Goal: Task Accomplishment & Management: Manage account settings

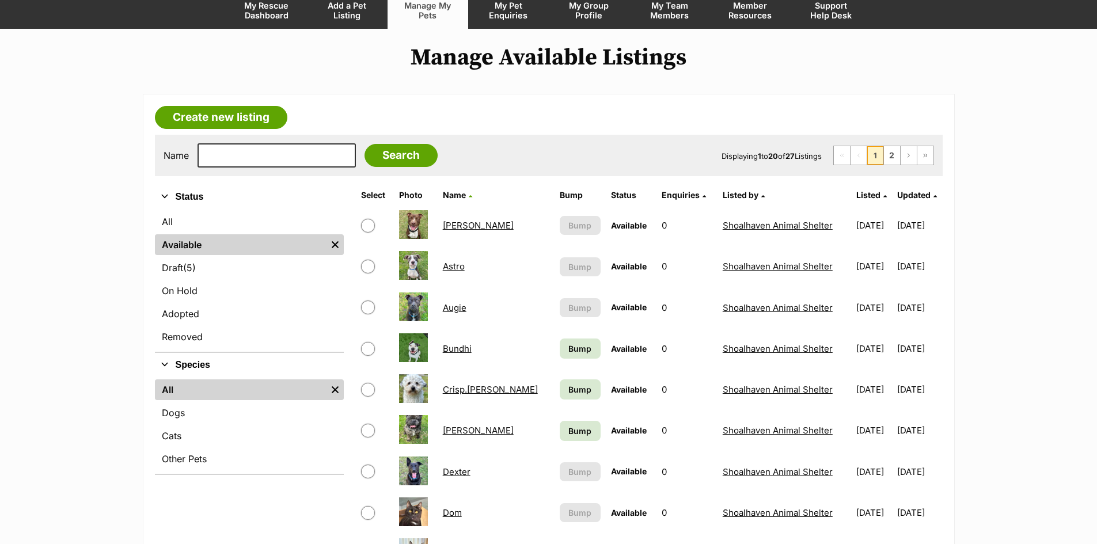
scroll to position [115, 0]
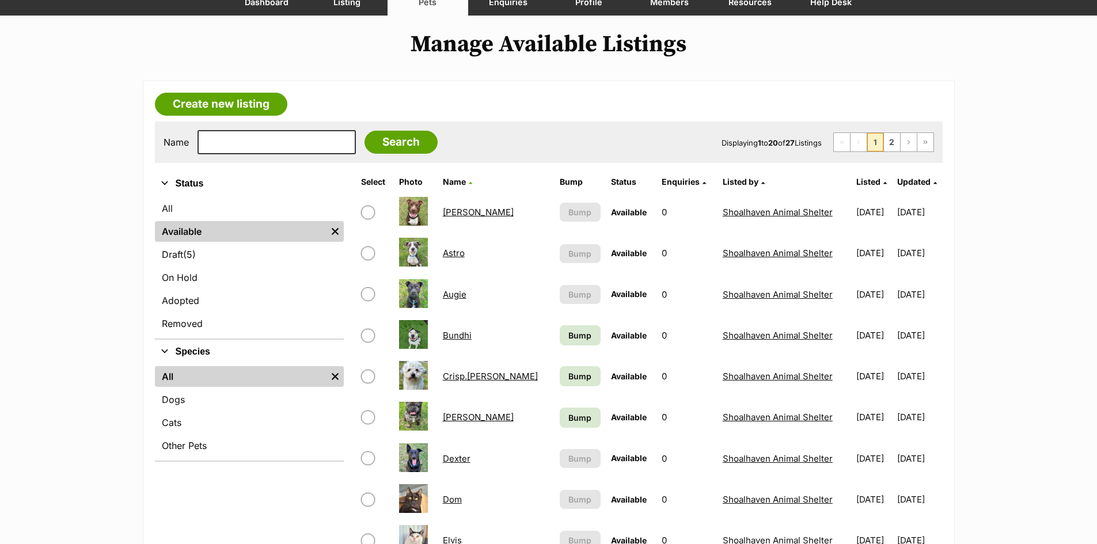
click at [366, 376] on input "checkbox" at bounding box center [368, 377] width 14 height 14
checkbox input "true"
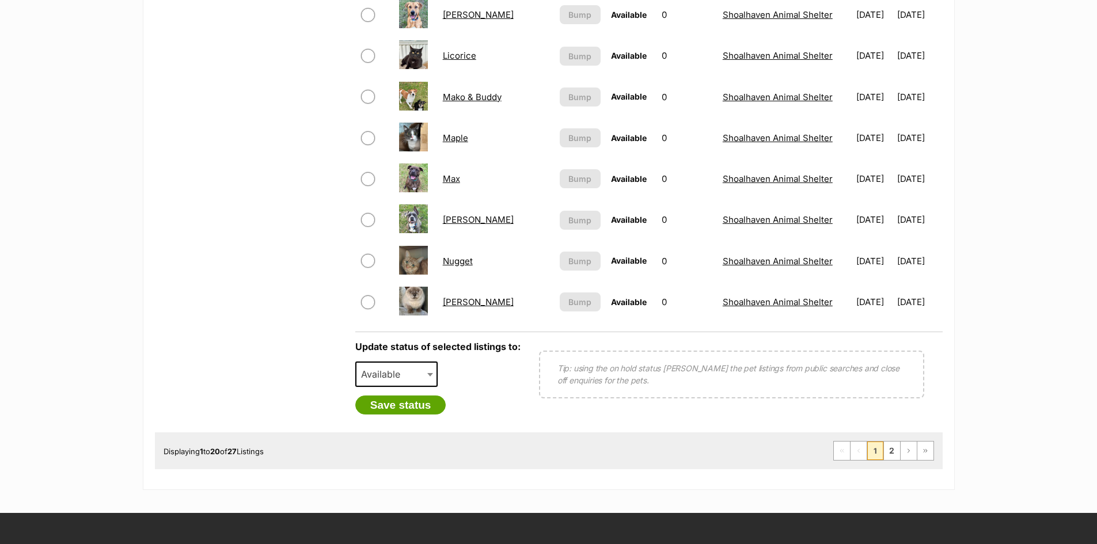
scroll to position [806, 0]
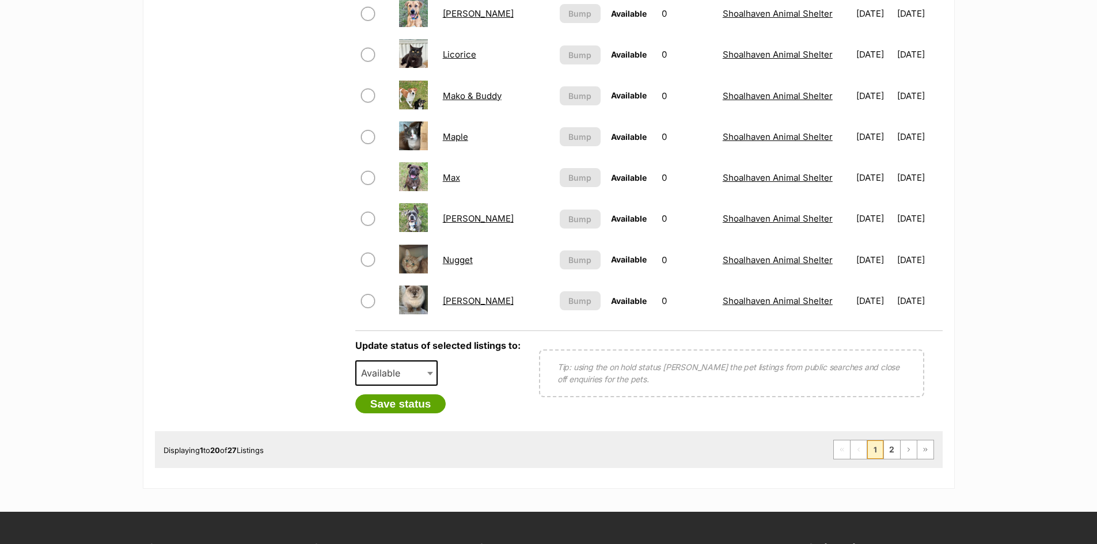
click at [427, 381] on span at bounding box center [432, 373] width 12 height 25
select select "on_hold"
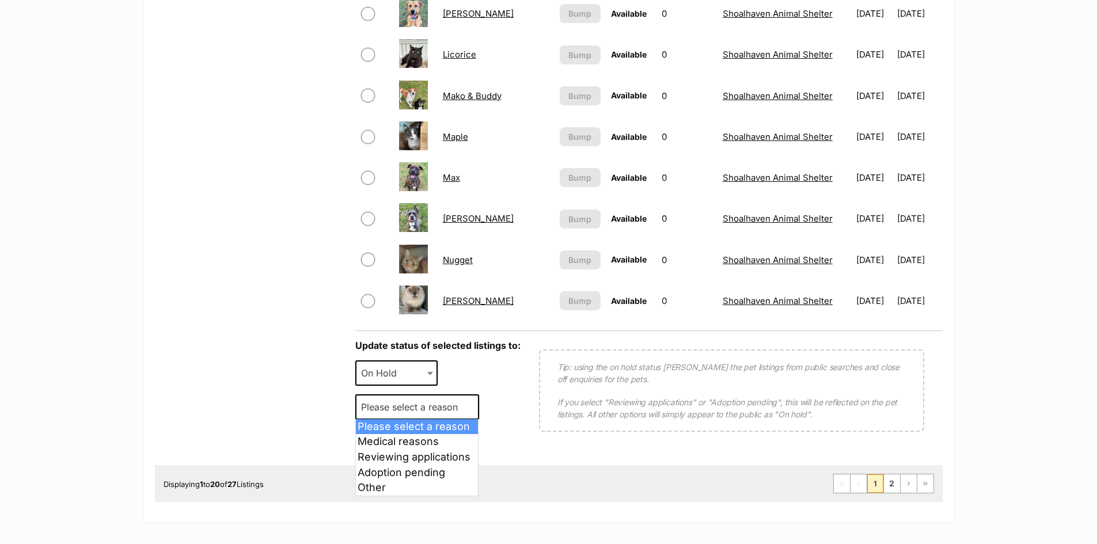
click at [432, 408] on span "Please select a reason" at bounding box center [413, 407] width 113 height 16
select select "reviewing_applications"
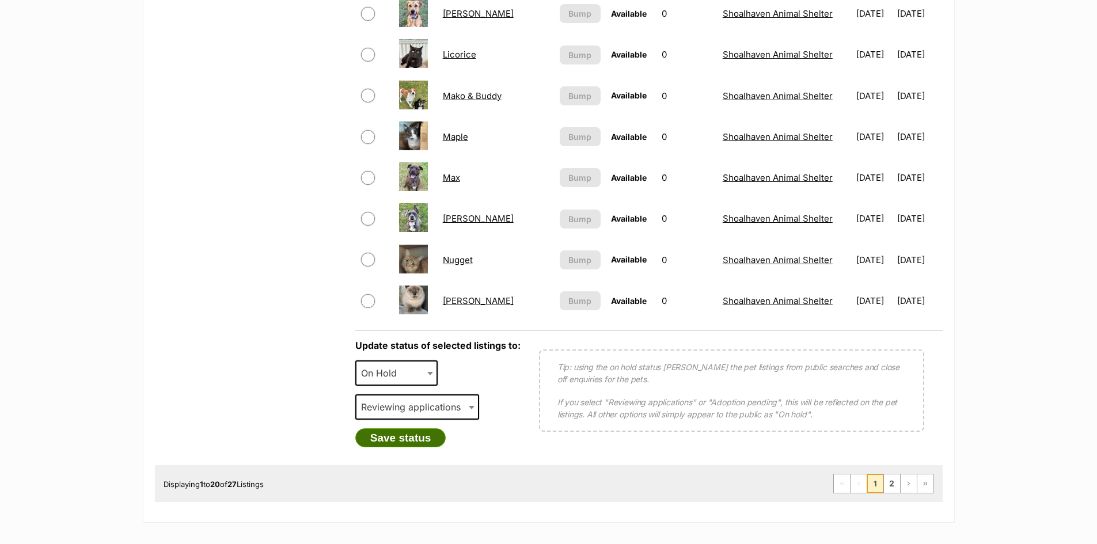
click at [426, 442] on button "Save status" at bounding box center [400, 439] width 91 height 20
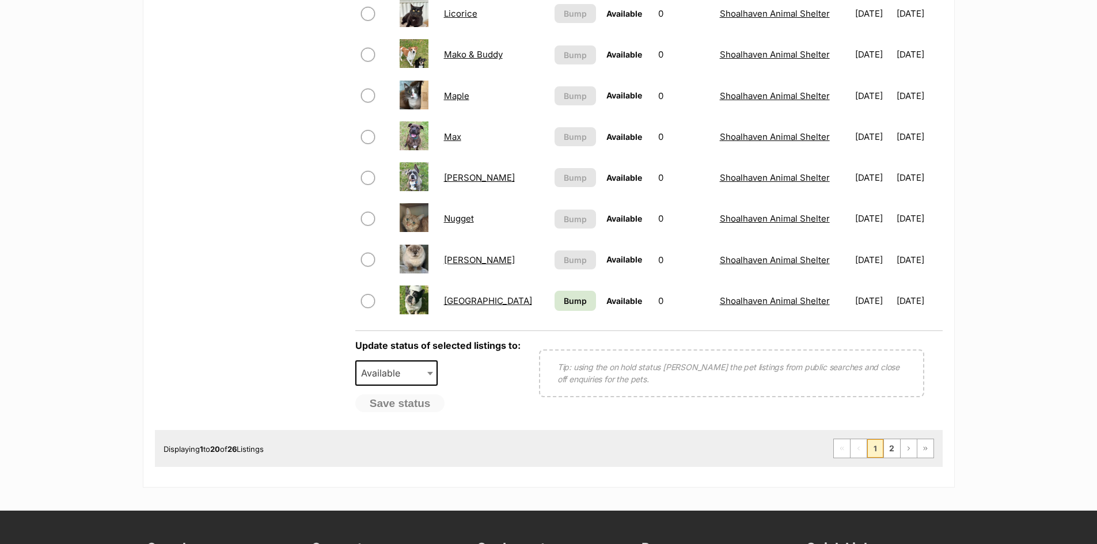
click at [457, 219] on link "Nugget" at bounding box center [459, 218] width 30 height 11
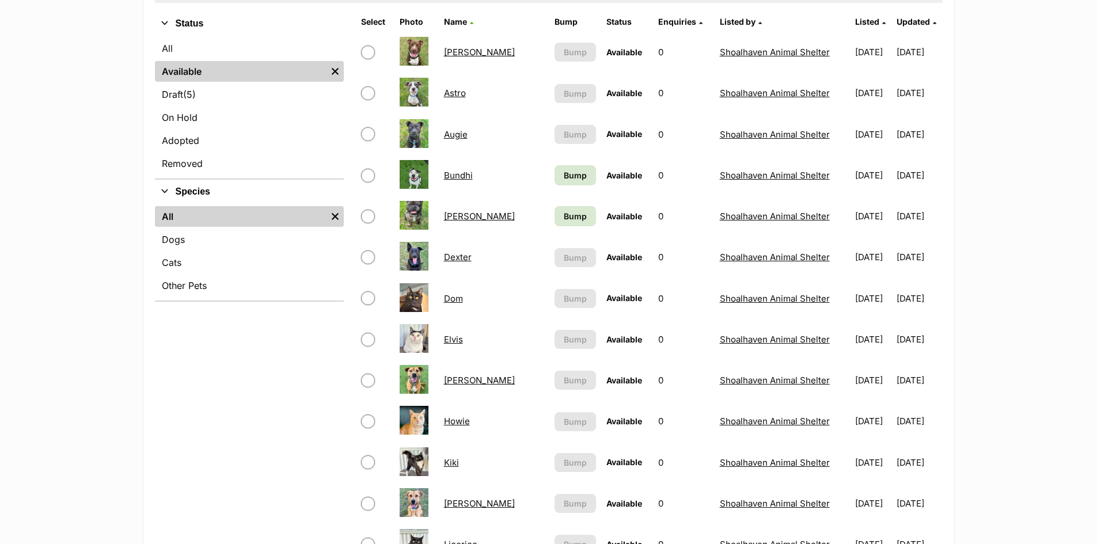
scroll to position [115, 0]
